Goal: Transaction & Acquisition: Subscribe to service/newsletter

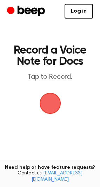
click at [50, 101] on span "button" at bounding box center [50, 103] width 34 height 34
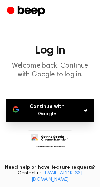
click at [14, 8] on icon "Beep" at bounding box center [27, 12] width 40 height 14
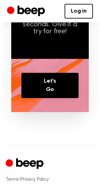
scroll to position [469, 0]
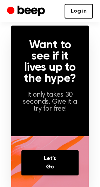
click at [82, 11] on link "Log in" at bounding box center [78, 11] width 28 height 15
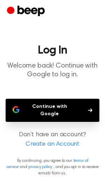
click at [48, 106] on button "Continue with Google" at bounding box center [53, 110] width 94 height 23
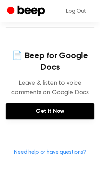
scroll to position [315, 0]
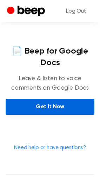
click at [45, 115] on link "Get It Now" at bounding box center [50, 107] width 89 height 16
